Goal: Transaction & Acquisition: Obtain resource

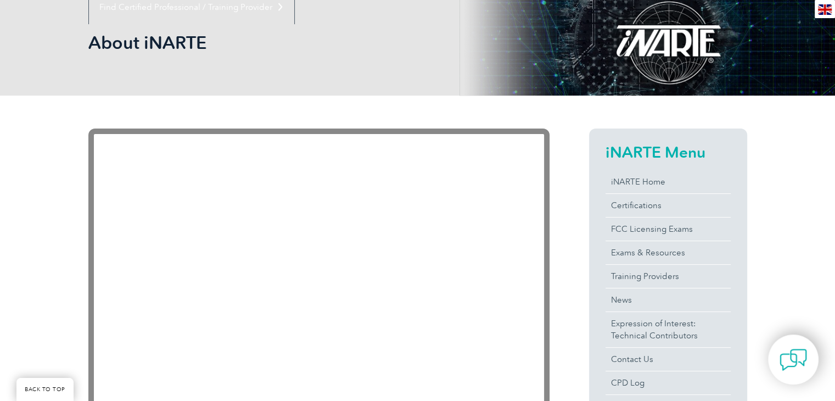
scroll to position [145, 0]
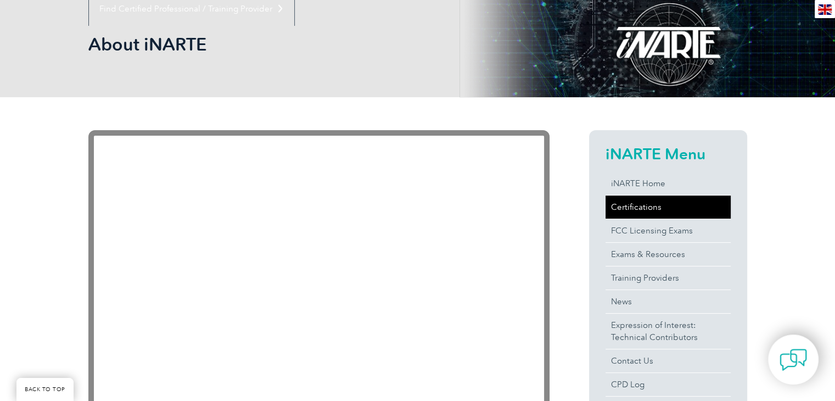
click at [628, 209] on link "Certifications" at bounding box center [667, 206] width 125 height 23
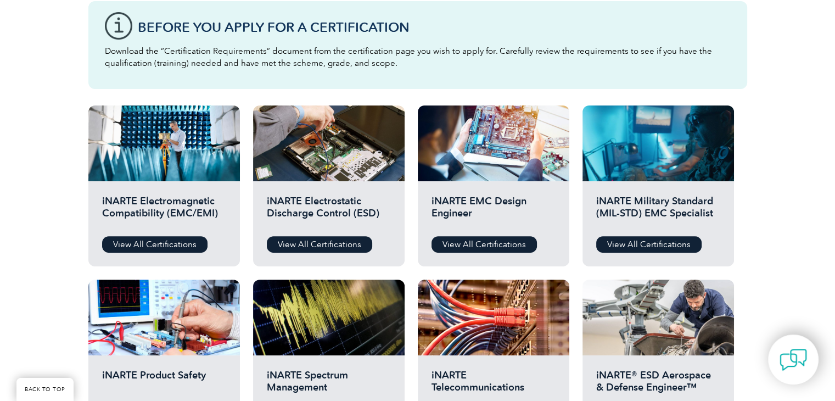
scroll to position [322, 0]
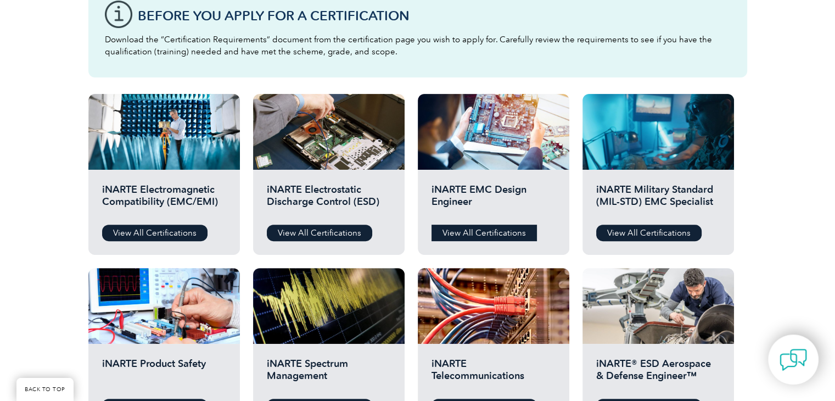
click at [479, 237] on link "View All Certifications" at bounding box center [483, 232] width 105 height 16
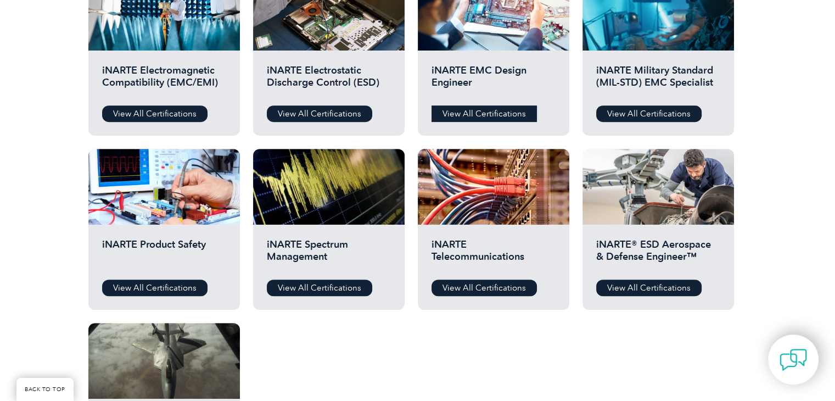
scroll to position [443, 0]
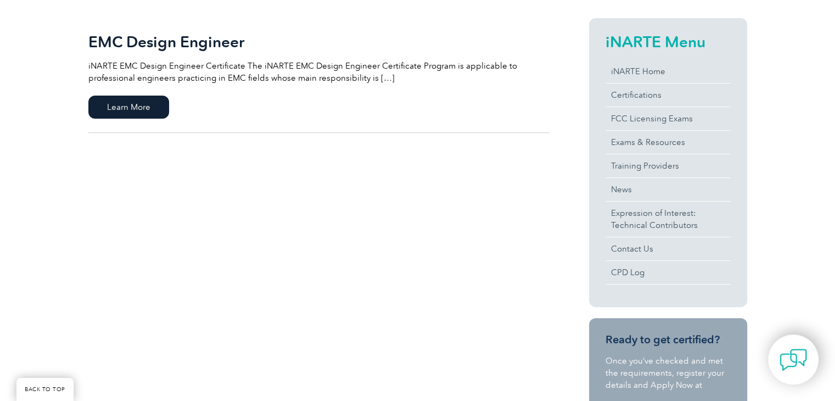
scroll to position [259, 0]
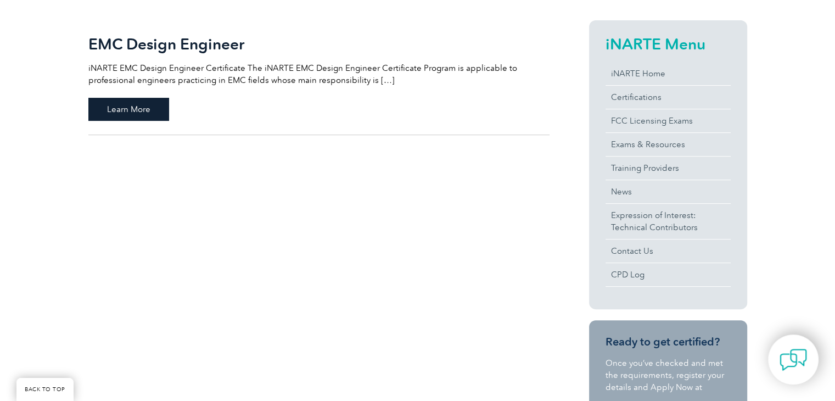
click at [153, 110] on span "Learn More" at bounding box center [128, 109] width 81 height 23
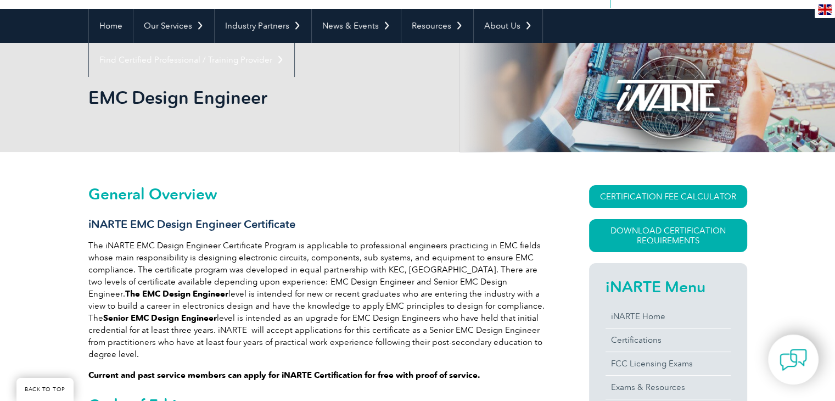
scroll to position [161, 0]
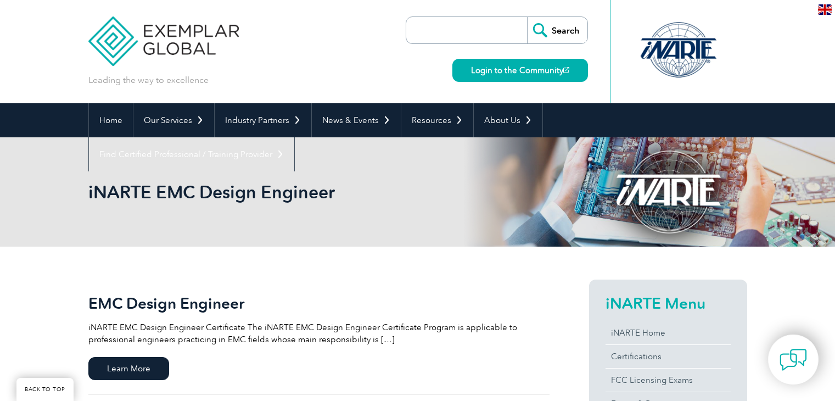
scroll to position [259, 0]
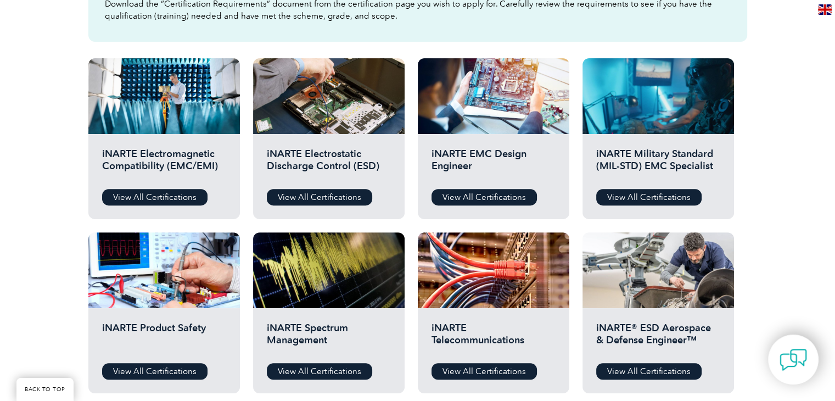
scroll to position [279, 0]
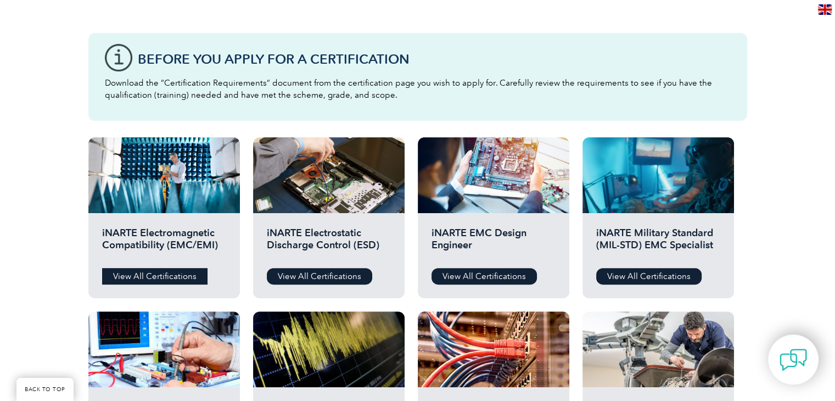
click at [160, 282] on link "View All Certifications" at bounding box center [154, 276] width 105 height 16
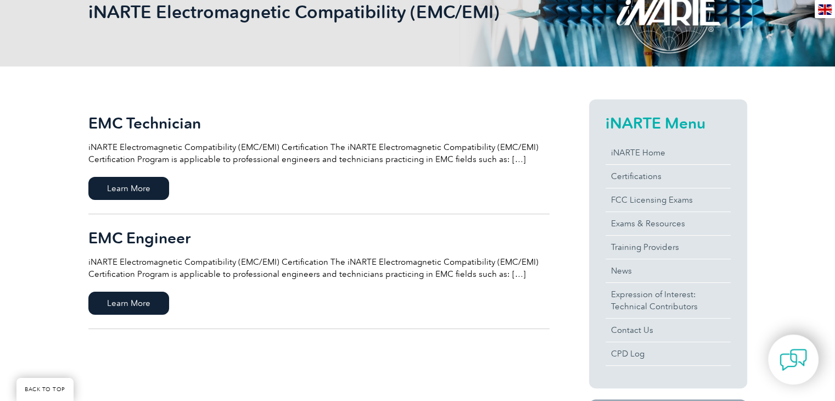
scroll to position [180, 0]
click at [113, 308] on span "Learn More" at bounding box center [128, 302] width 81 height 23
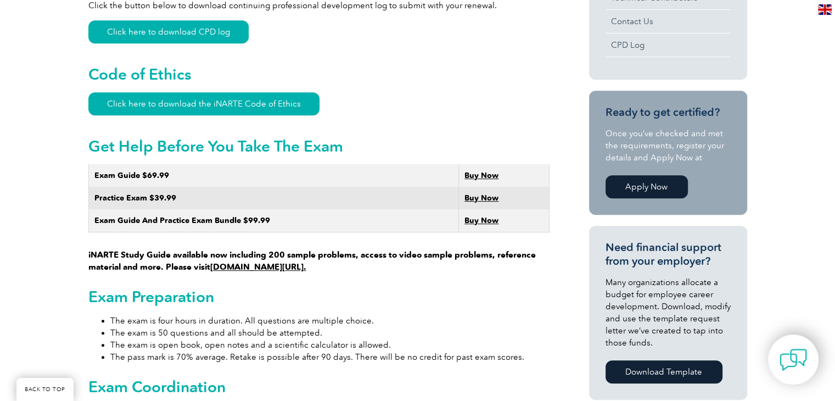
scroll to position [559, 0]
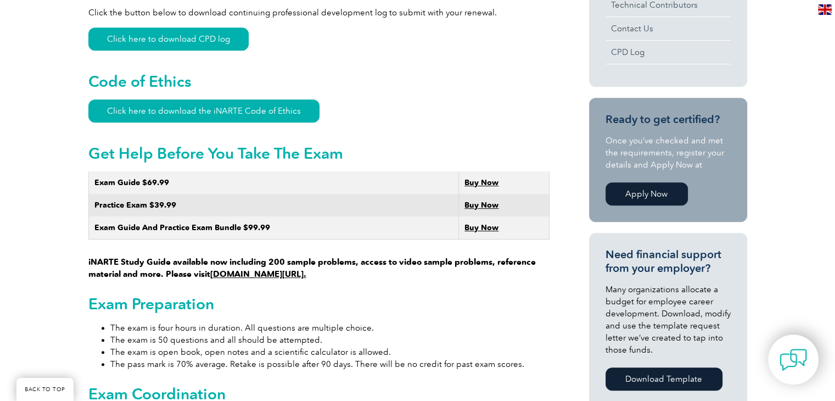
click at [631, 195] on link "Apply Now" at bounding box center [646, 193] width 82 height 23
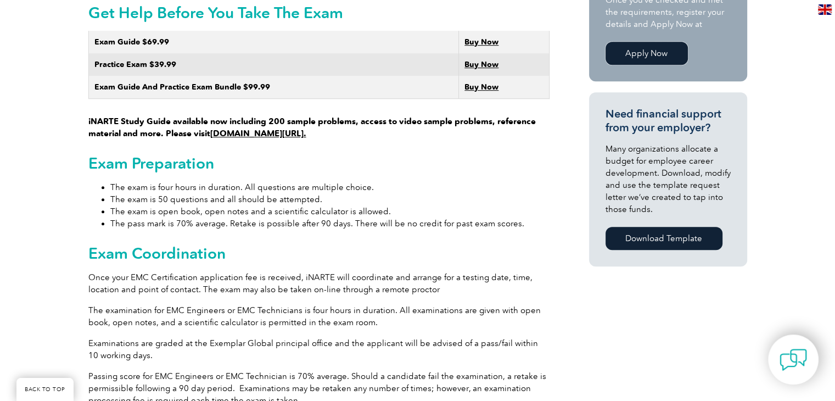
scroll to position [694, 0]
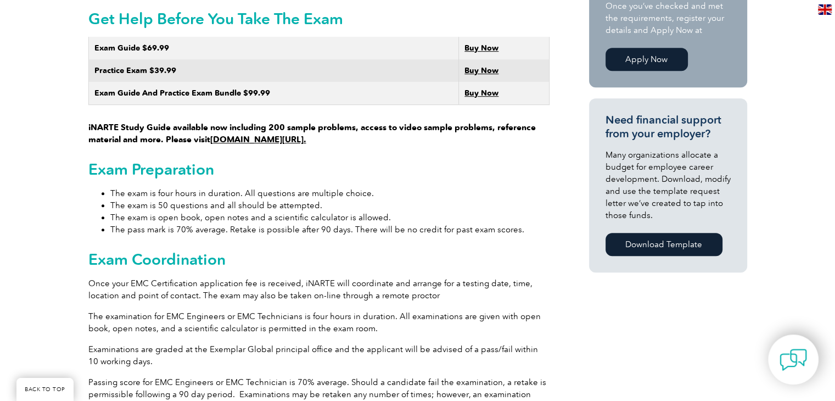
click at [259, 134] on link "[DOMAIN_NAME][URL]." at bounding box center [258, 139] width 96 height 10
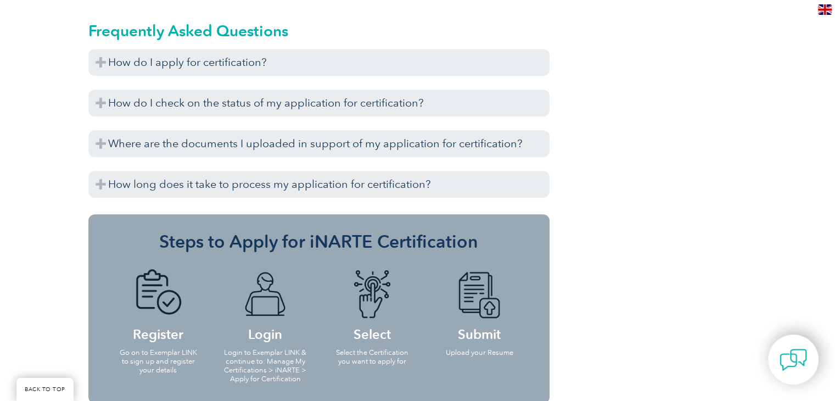
scroll to position [1269, 0]
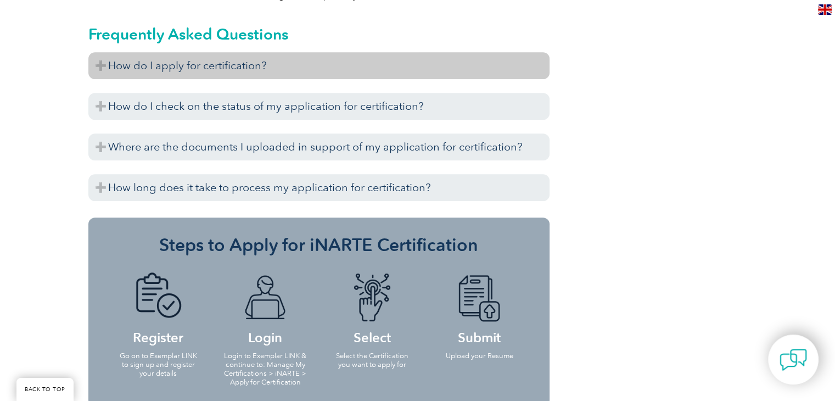
click at [266, 52] on h3 "How do I apply for certification?" at bounding box center [318, 65] width 461 height 27
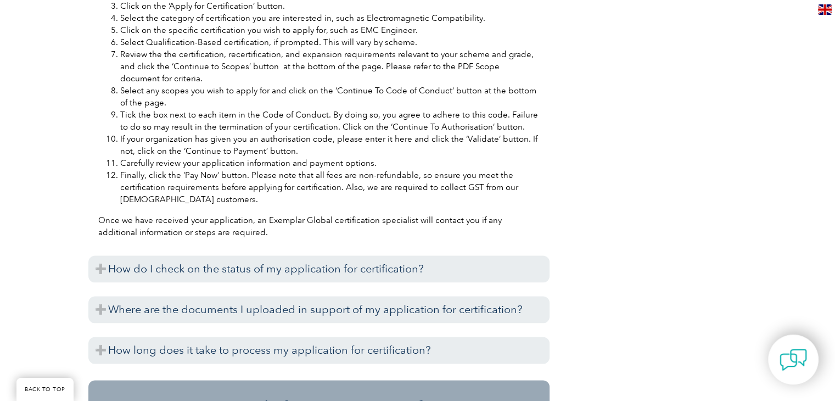
scroll to position [1561, 0]
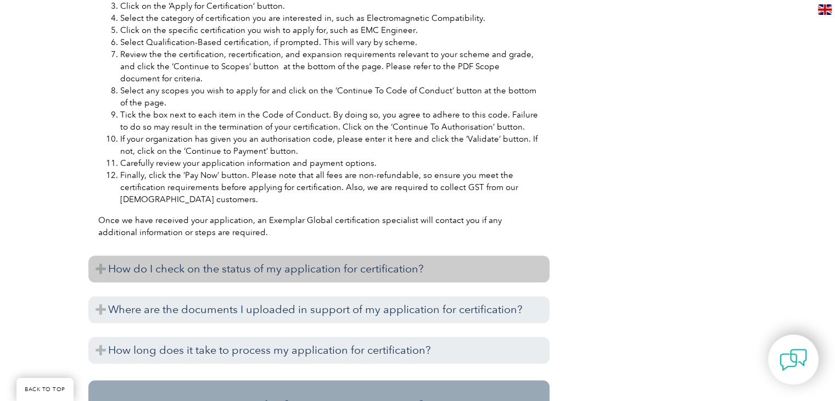
click at [146, 255] on h3 "How do I check on the status of my application for certification?" at bounding box center [318, 268] width 461 height 27
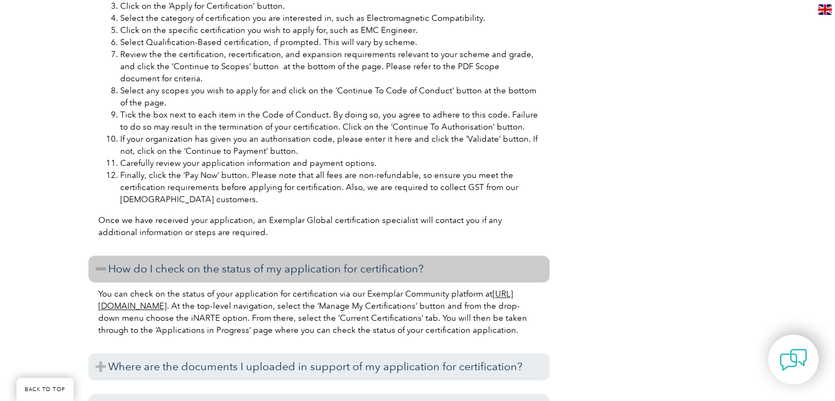
scroll to position [1667, 0]
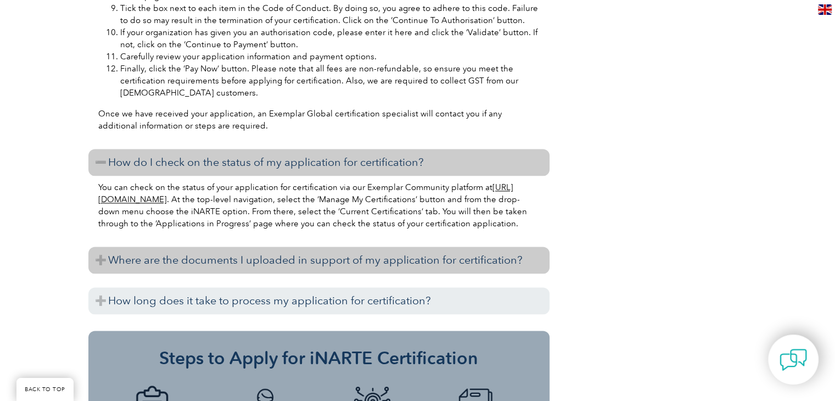
click at [162, 246] on h3 "Where are the documents I uploaded in support of my application for certificati…" at bounding box center [318, 259] width 461 height 27
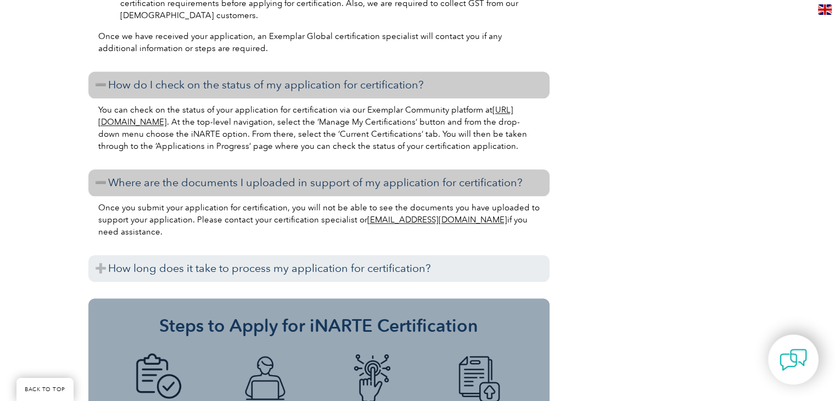
scroll to position [1749, 0]
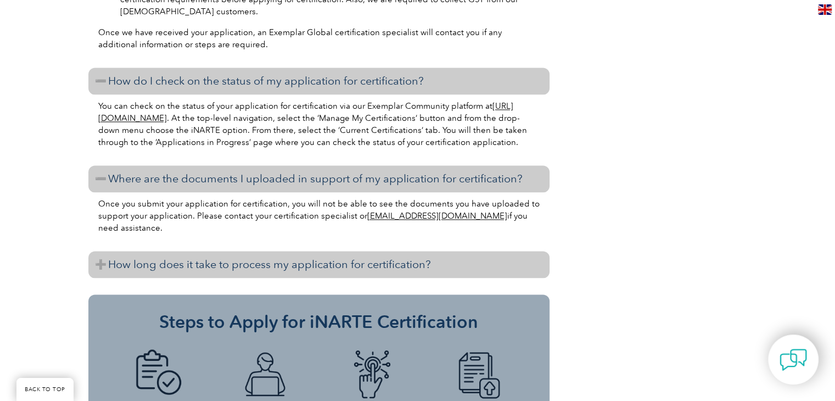
click at [150, 257] on h3 "How long does it take to process my application for certification?" at bounding box center [318, 264] width 461 height 27
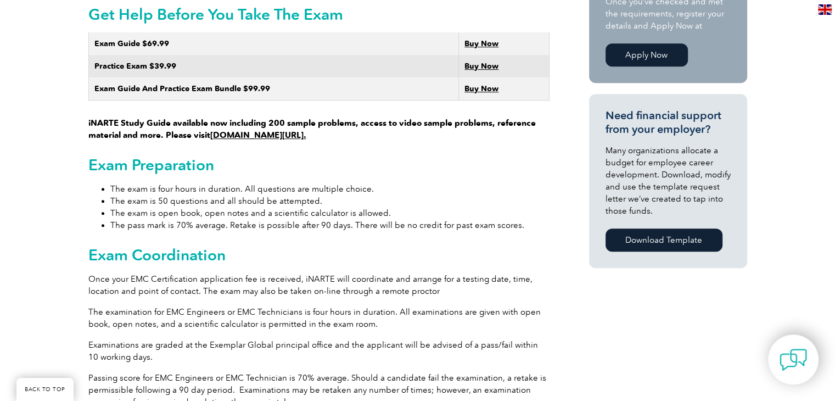
scroll to position [699, 0]
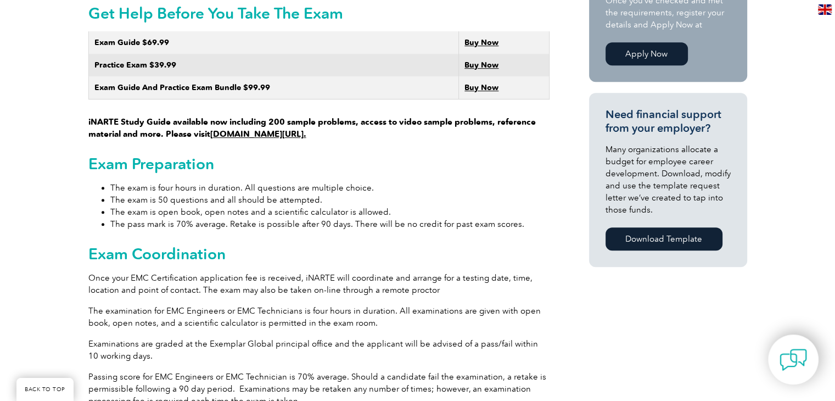
click at [264, 129] on link "[DOMAIN_NAME][URL]." at bounding box center [258, 134] width 96 height 10
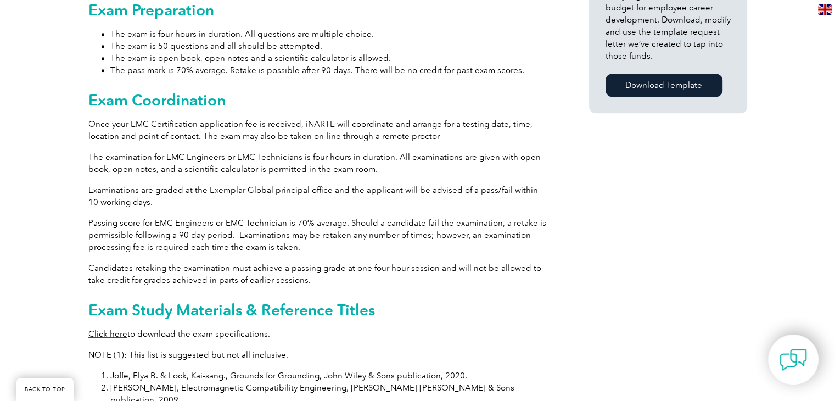
scroll to position [860, 0]
